Goal: Find specific page/section: Find specific page/section

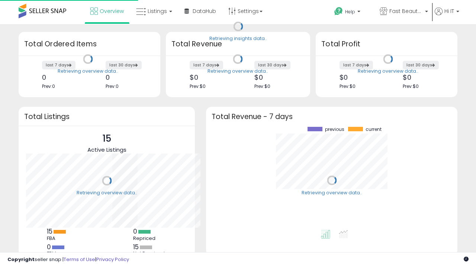
scroll to position [103, 236]
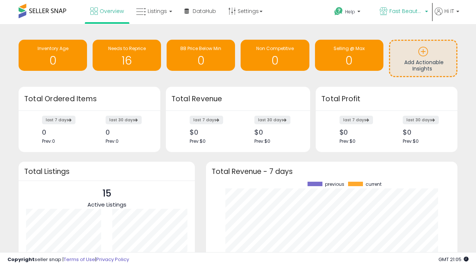
click at [403, 12] on span "Fast Beauty ([GEOGRAPHIC_DATA])" at bounding box center [405, 10] width 33 height 7
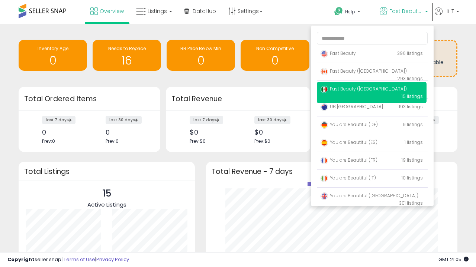
click at [371, 72] on span "Fast Beauty ([GEOGRAPHIC_DATA])" at bounding box center [363, 71] width 86 height 6
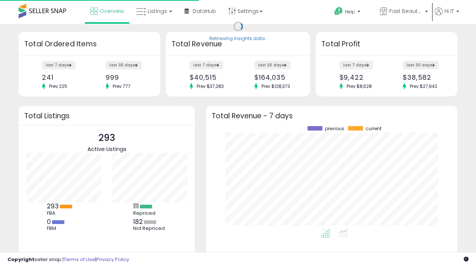
scroll to position [103, 236]
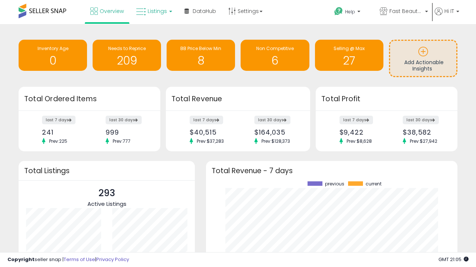
click at [153, 11] on span "Listings" at bounding box center [156, 10] width 19 height 7
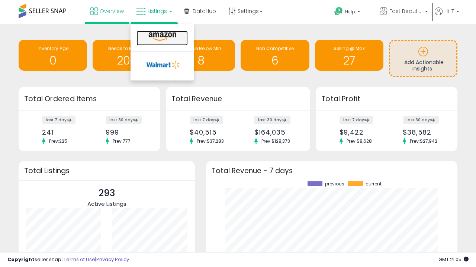
click at [161, 37] on icon at bounding box center [162, 37] width 32 height 10
